Goal: Transaction & Acquisition: Purchase product/service

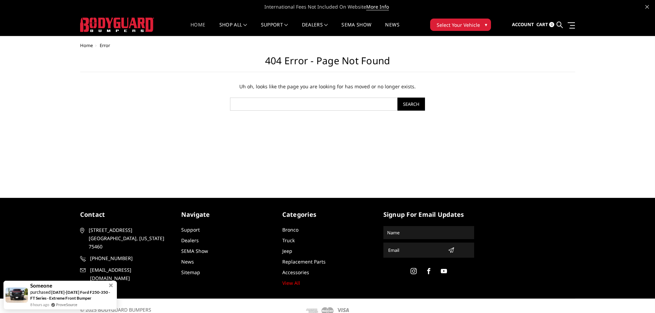
click at [197, 22] on link "Home" at bounding box center [198, 28] width 15 height 13
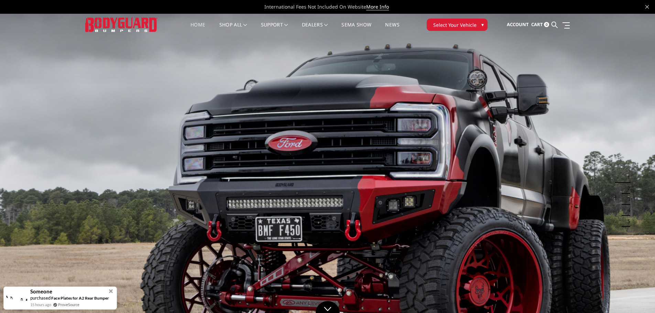
click at [459, 24] on span "Select Your Vehicle" at bounding box center [454, 24] width 43 height 7
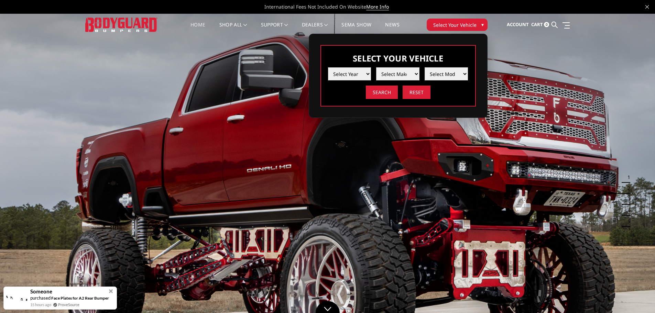
click at [367, 74] on select "Select Year 2025 2024 2023 2022 2021 2020 2019 2018 2017 2016 2015 2014 2013 20…" at bounding box center [349, 73] width 43 height 13
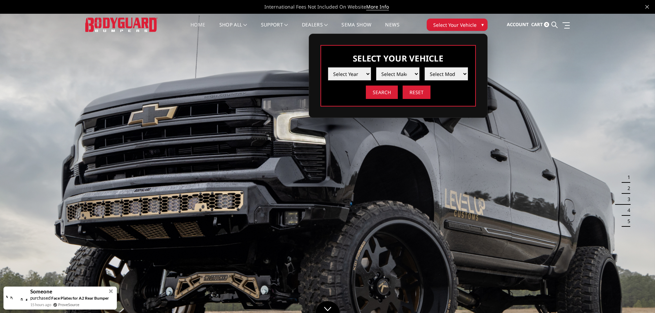
select select "yr_2025"
click at [328, 67] on select "Select Year 2025 2024 2023 2022 2021 2020 2019 2018 2017 2016 2015 2014 2013 20…" at bounding box center [349, 73] width 43 height 13
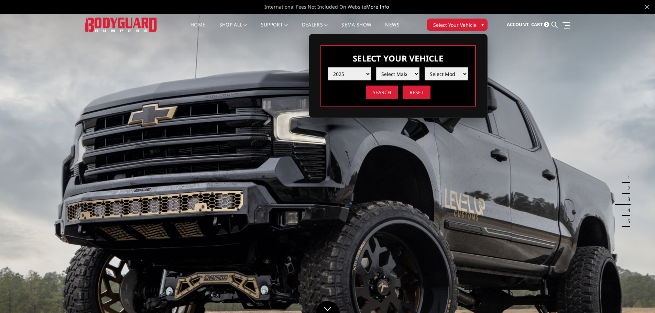
click at [414, 73] on select "Select Make Chevrolet Ford GMC Ram Toyota" at bounding box center [397, 73] width 43 height 13
select select "mk_ford"
click at [376, 67] on select "Select Make Chevrolet Ford GMC Ram Toyota" at bounding box center [397, 73] width 43 height 13
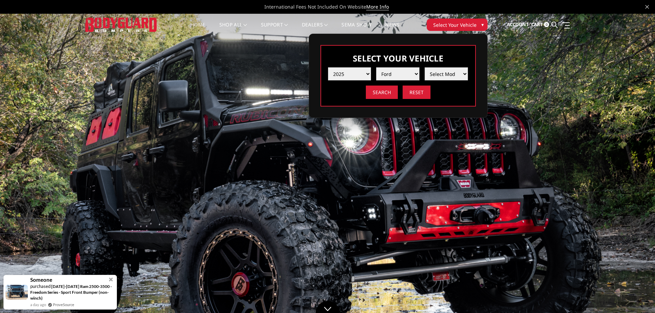
click at [451, 73] on select "Select Model F150 F150 Raptor F250 / F350 F450 / F550" at bounding box center [446, 73] width 43 height 13
select select "md_f450-f550"
click at [425, 67] on select "Select Model F150 F150 Raptor F250 / F350 F450 / F550" at bounding box center [446, 73] width 43 height 13
click at [384, 92] on input "Search" at bounding box center [382, 92] width 32 height 13
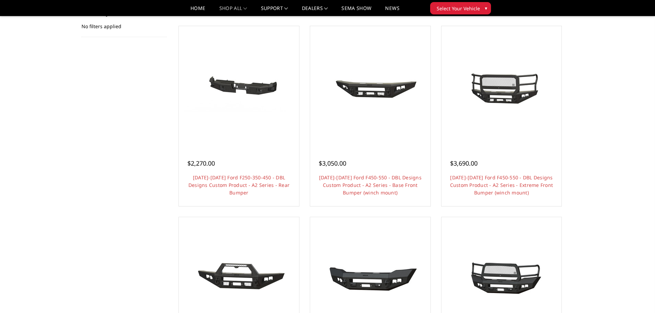
scroll to position [103, 0]
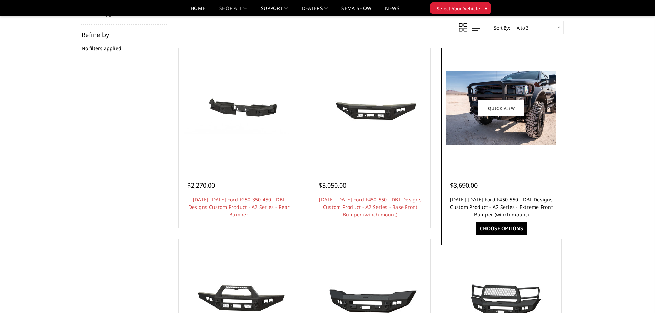
click at [540, 207] on link "[DATE]-[DATE] Ford F450-550 - DBL Designs Custom Product - A2 Series - Extreme …" at bounding box center [501, 207] width 103 height 22
